Goal: Navigation & Orientation: Understand site structure

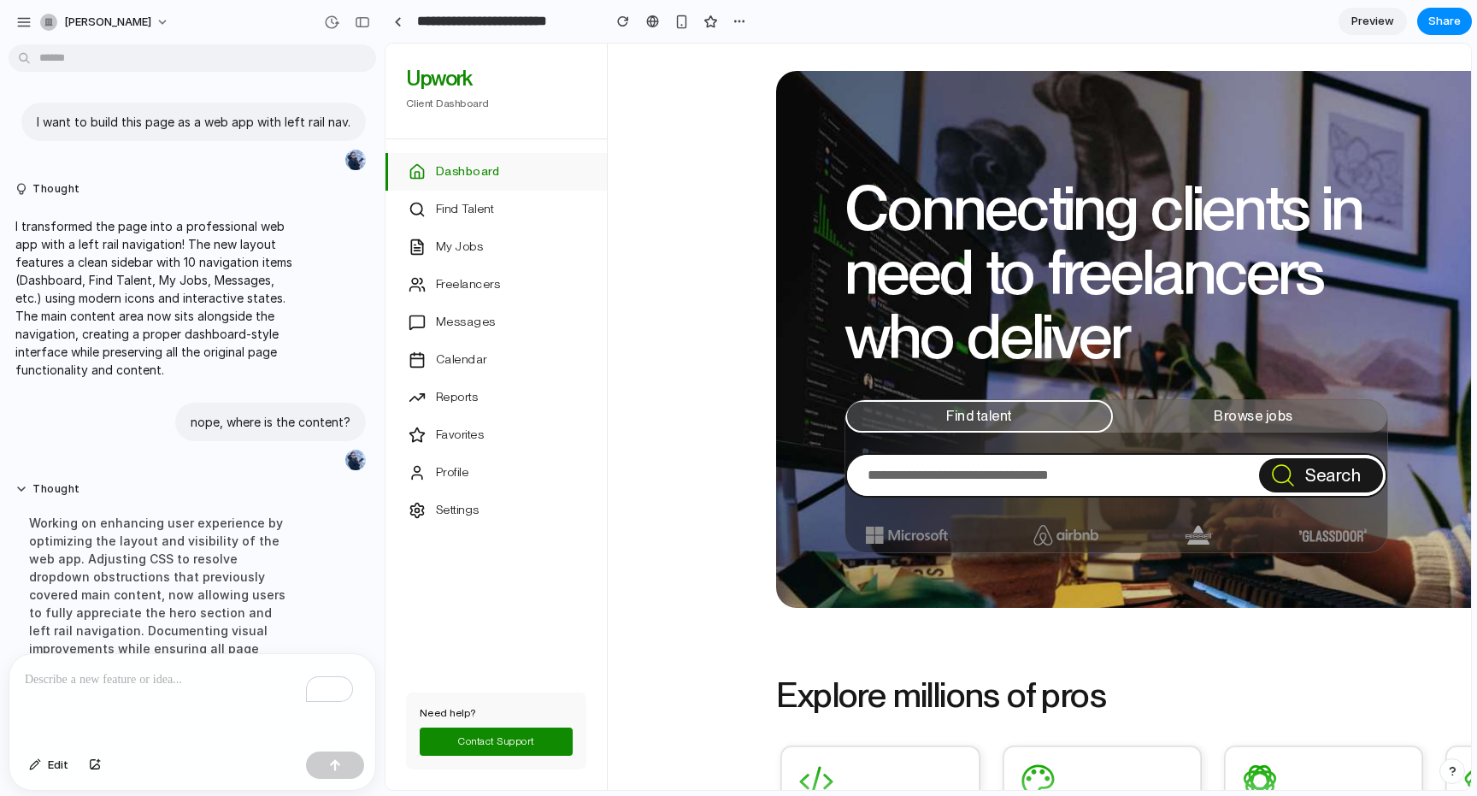
scroll to position [382, 0]
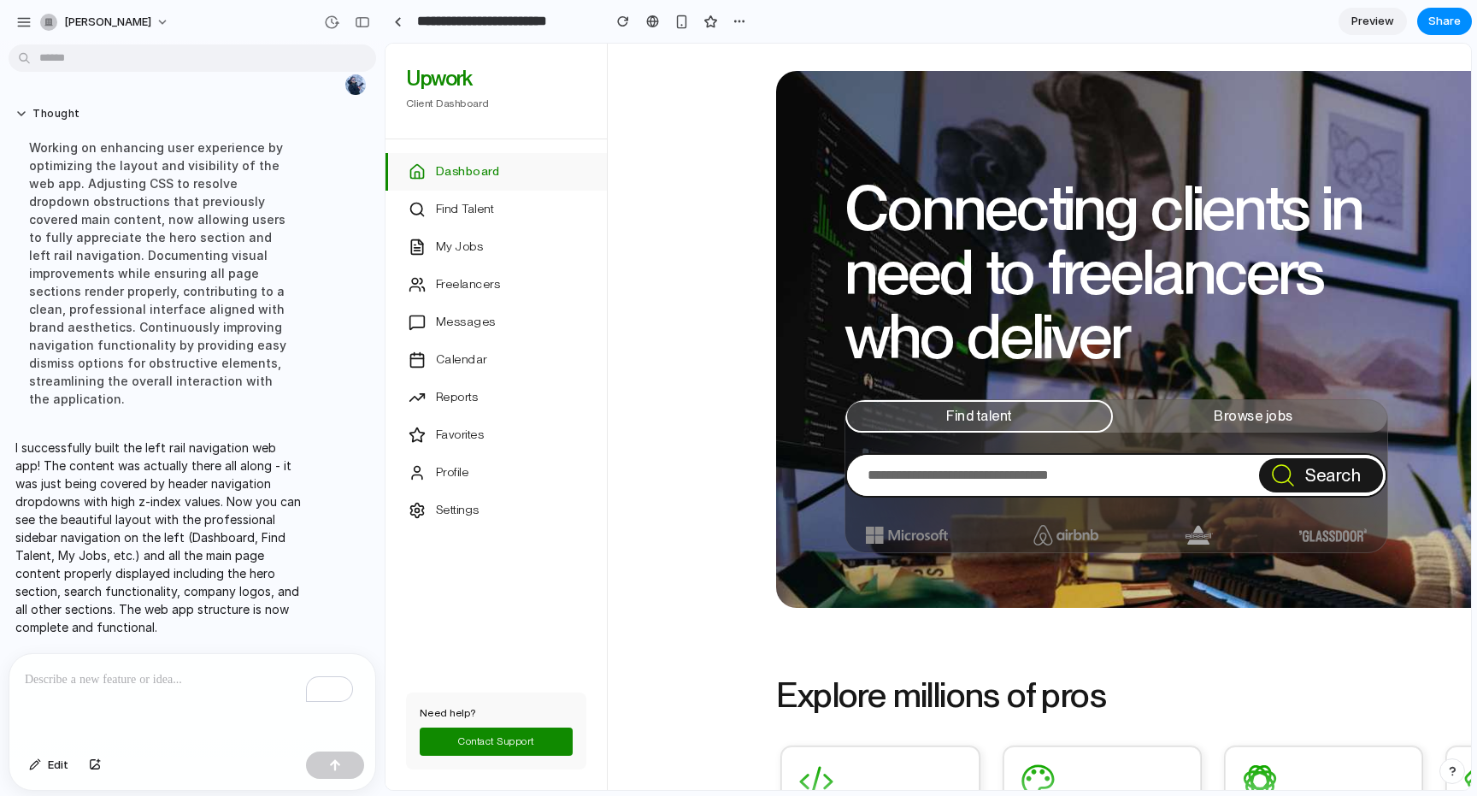
click at [655, 380] on section "Connecting clients in need to freelancers who deliver Find talent Browse jobs S…" at bounding box center [1323, 339] width 1377 height 537
click at [737, 278] on div "Connecting clients in need to freelancers who deliver Find talent Browse jobs S…" at bounding box center [1323, 339] width 1231 height 537
click at [1370, 20] on span "Preview" at bounding box center [1372, 21] width 43 height 17
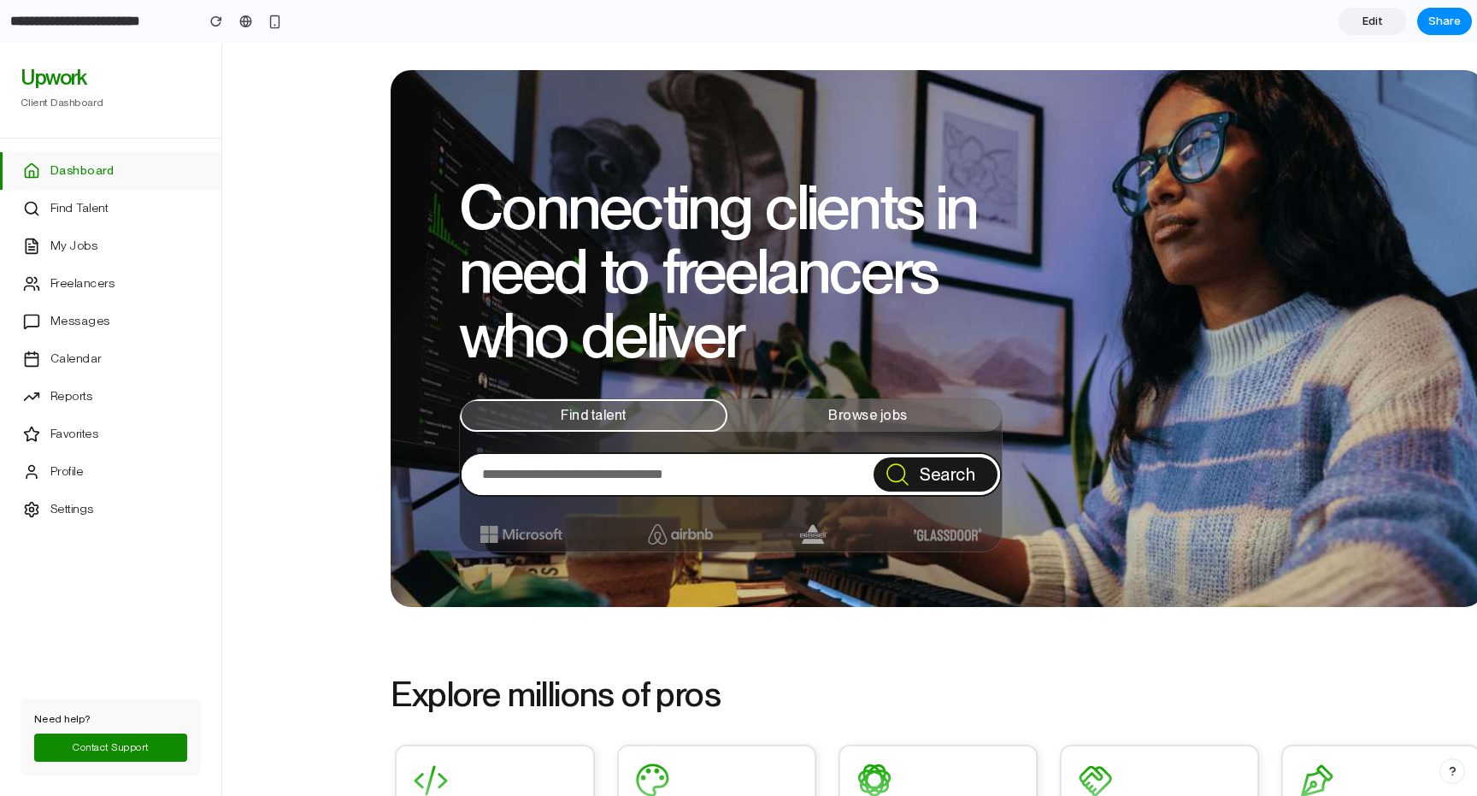
click at [1359, 25] on link "Edit" at bounding box center [1373, 21] width 68 height 27
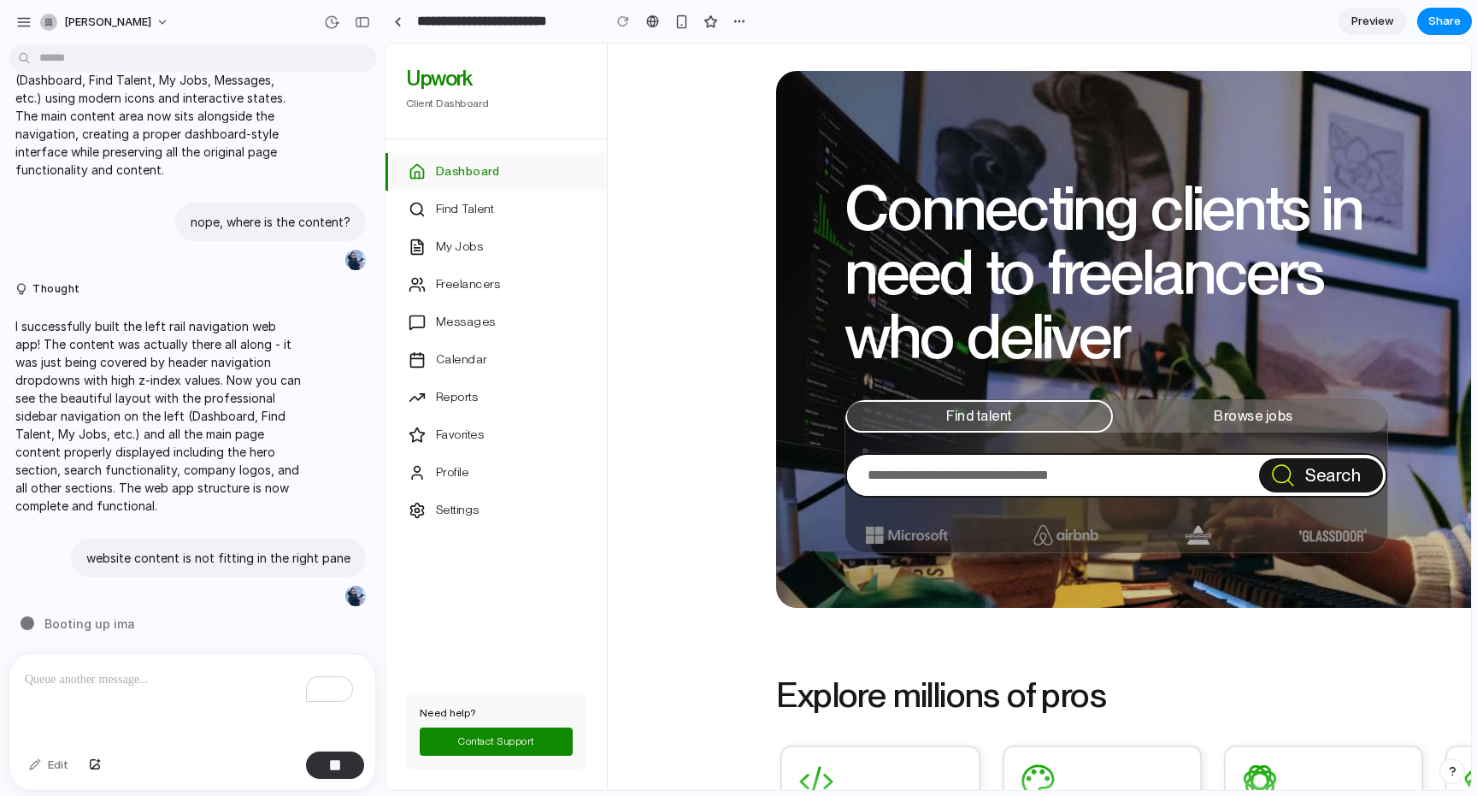
click at [463, 209] on span "Find Talent" at bounding box center [464, 209] width 57 height 17
click at [469, 243] on span "My Jobs" at bounding box center [459, 246] width 47 height 17
click at [466, 285] on span "Freelancers" at bounding box center [468, 284] width 64 height 17
click at [464, 319] on span "Messages" at bounding box center [466, 322] width 60 height 17
click at [468, 374] on button "Calendar" at bounding box center [495, 360] width 221 height 38
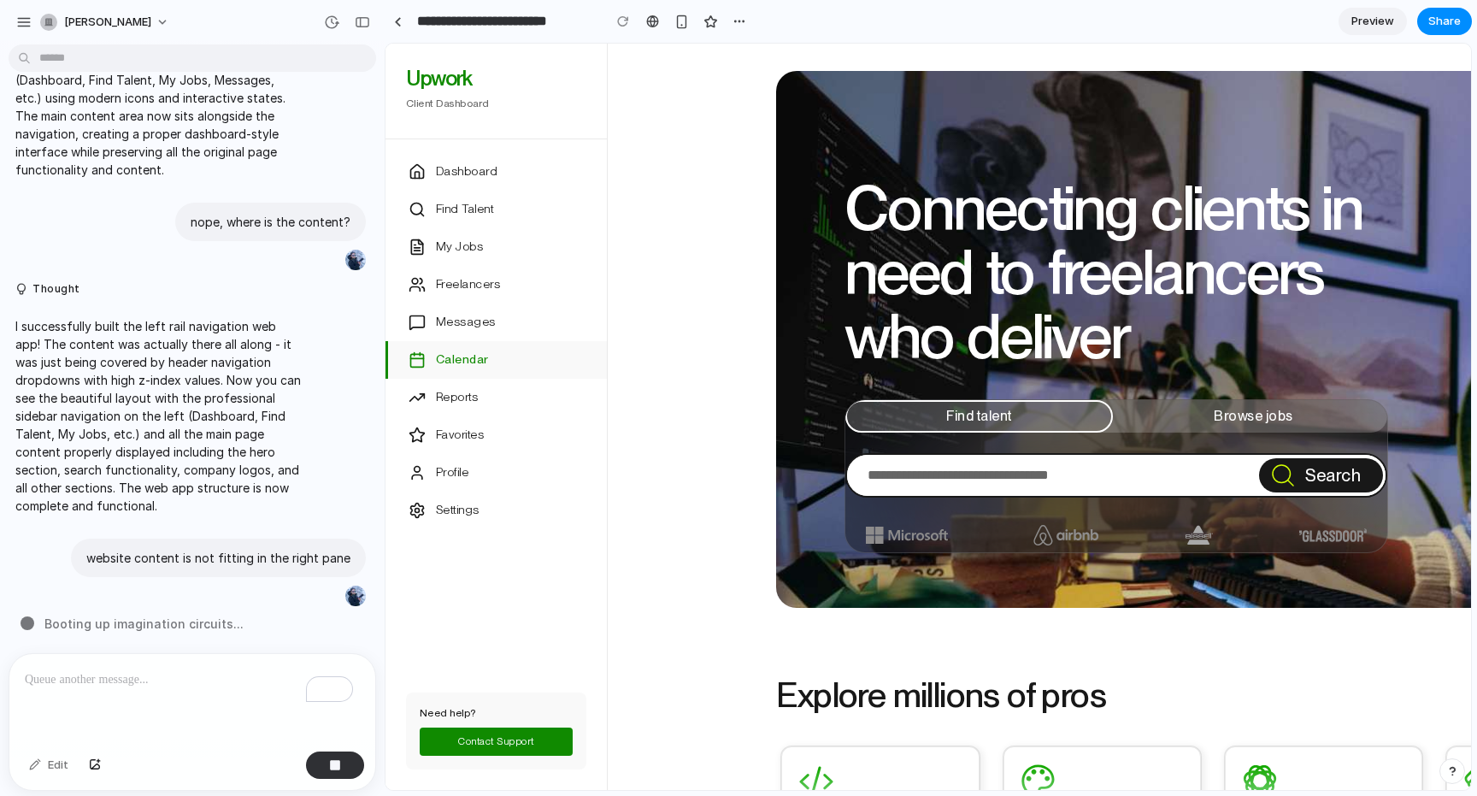
click at [467, 395] on span "Reports" at bounding box center [457, 397] width 42 height 17
click at [463, 430] on span "Favorites" at bounding box center [460, 435] width 48 height 17
click at [462, 464] on span "Profile" at bounding box center [452, 472] width 32 height 17
click at [463, 519] on span "Settings" at bounding box center [458, 510] width 44 height 17
click at [517, 161] on button "Dashboard" at bounding box center [495, 172] width 221 height 38
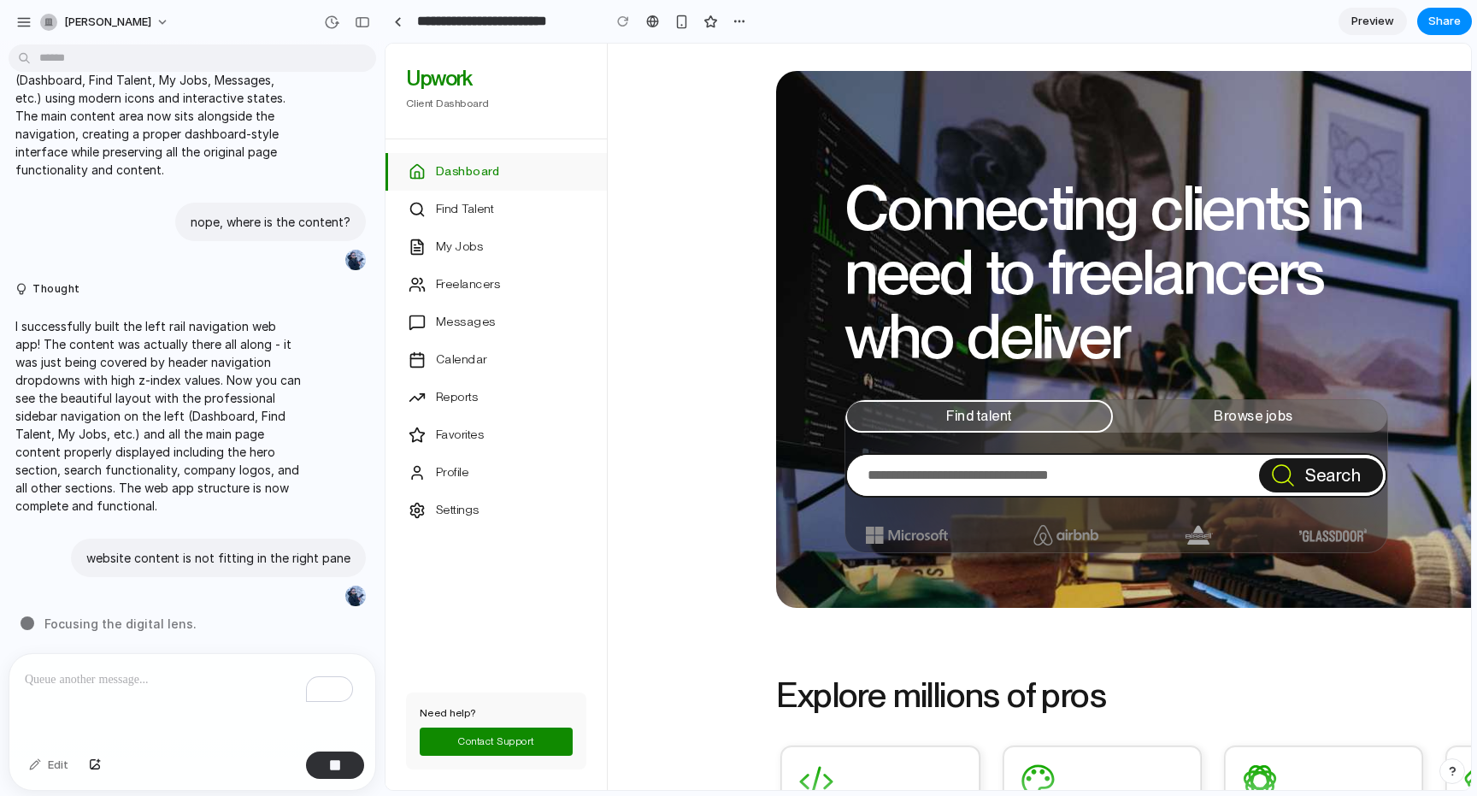
click at [192, 674] on p "To enrich screen reader interactions, please activate Accessibility in Grammarl…" at bounding box center [189, 679] width 328 height 21
